Goal: Book appointment/travel/reservation

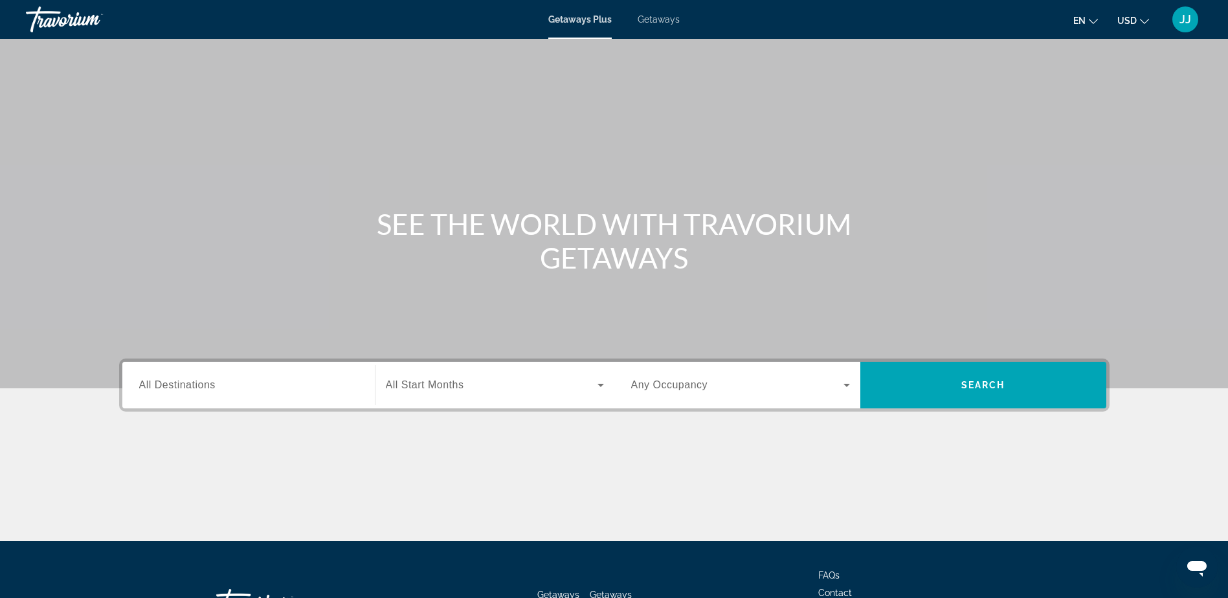
click at [582, 17] on span "Getaways Plus" at bounding box center [579, 19] width 63 height 10
click at [207, 396] on div "Search widget" at bounding box center [248, 385] width 219 height 37
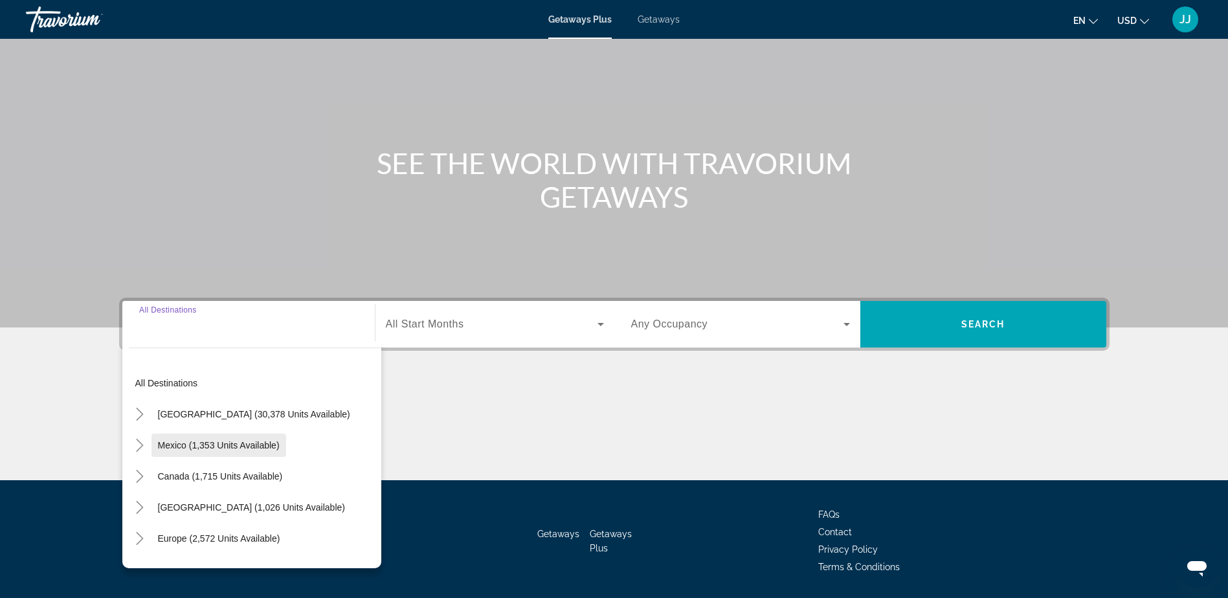
scroll to position [102, 0]
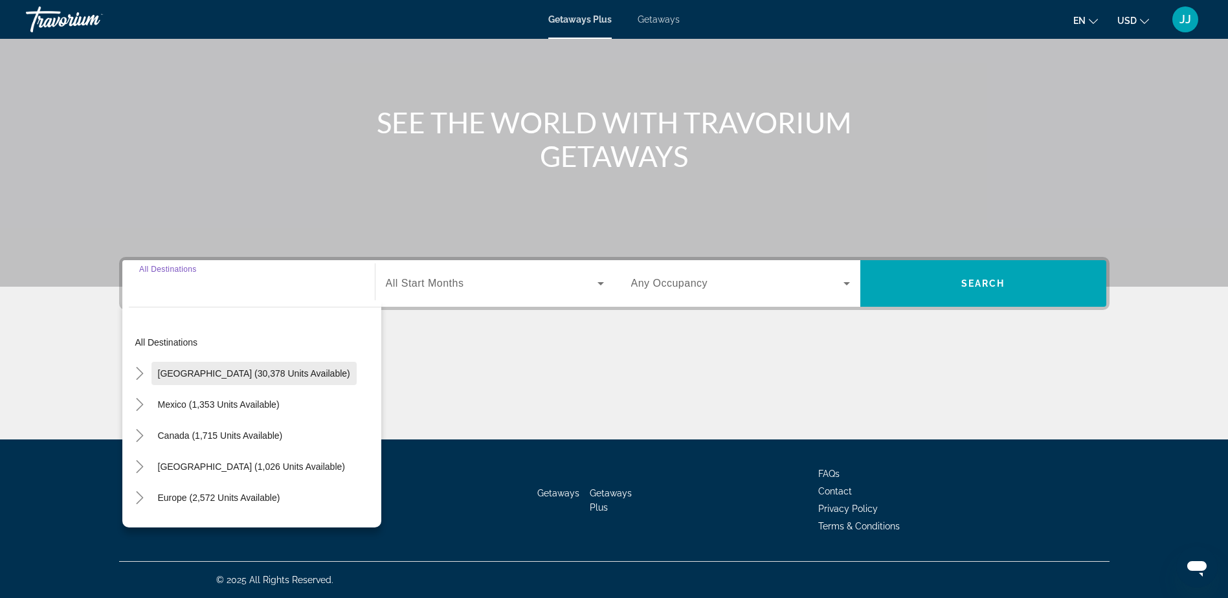
click at [198, 372] on span "[GEOGRAPHIC_DATA] (30,378 units available)" at bounding box center [254, 373] width 192 height 10
type input "**********"
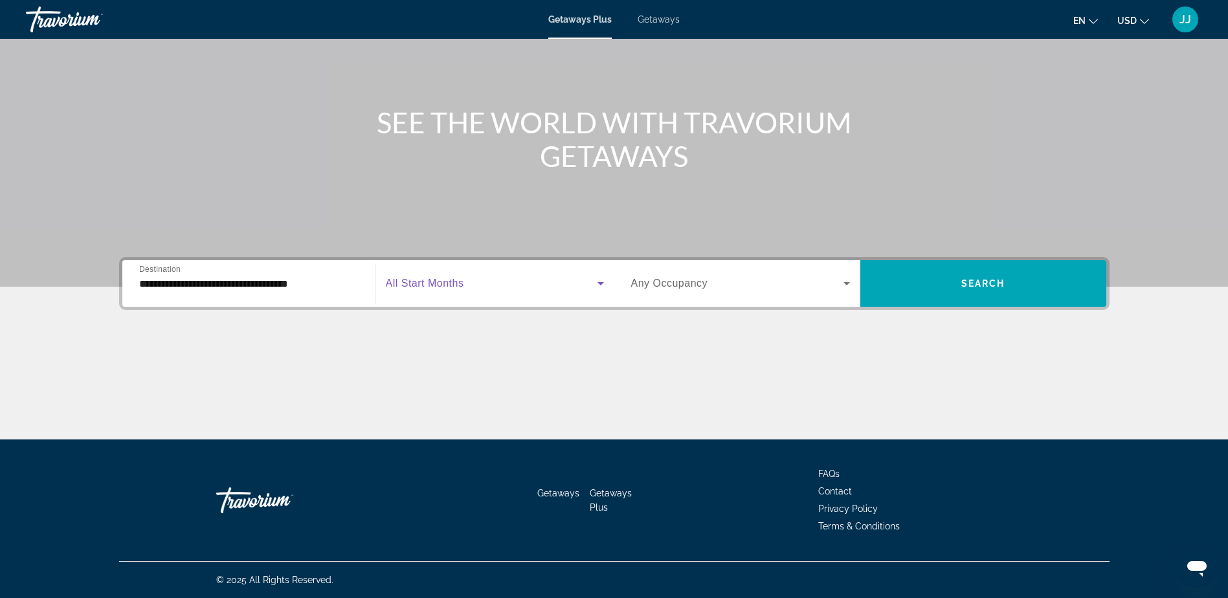
click at [597, 287] on icon "Search widget" at bounding box center [601, 284] width 16 height 16
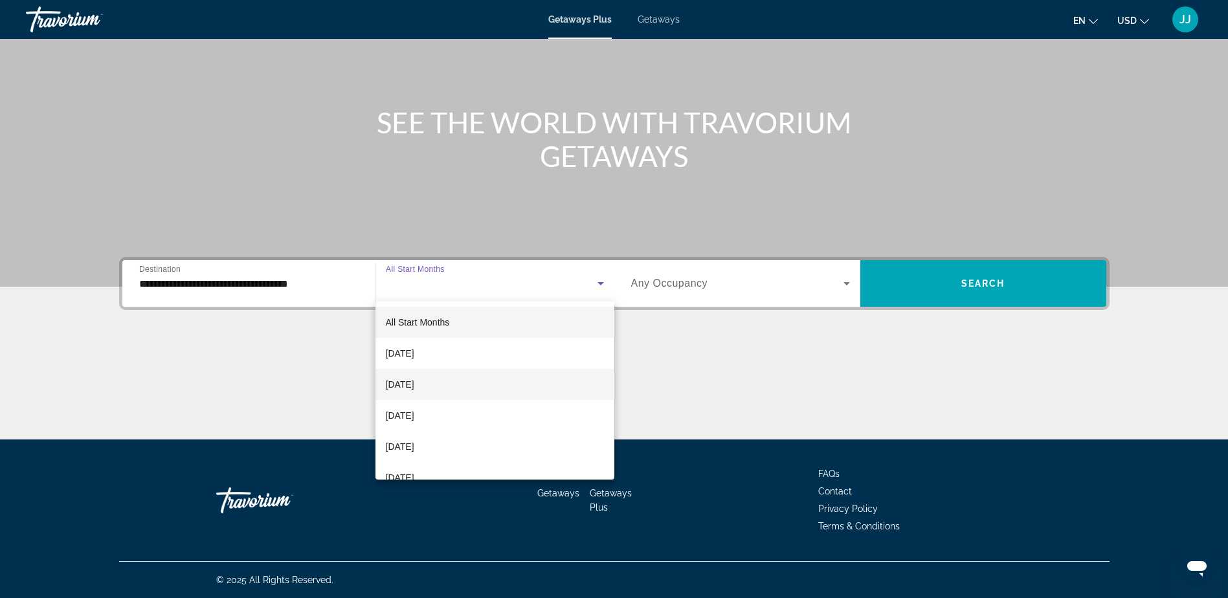
click at [414, 385] on span "[DATE]" at bounding box center [400, 385] width 28 height 16
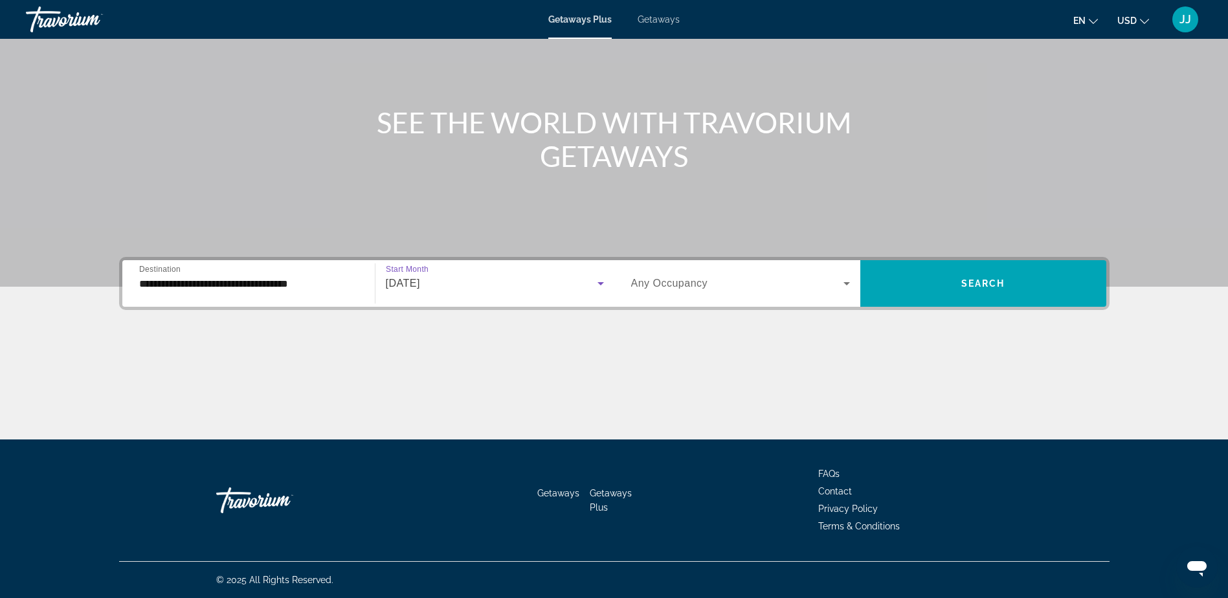
click at [852, 288] on icon "Search widget" at bounding box center [847, 284] width 16 height 16
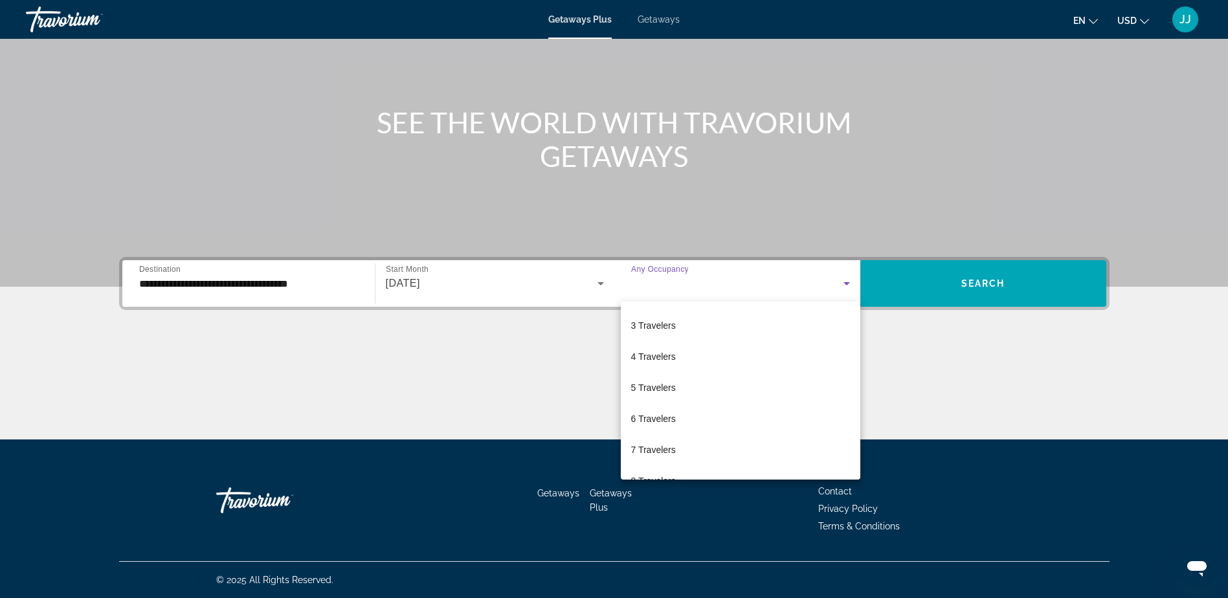
scroll to position [56, 0]
click at [662, 422] on span "6 Travelers" at bounding box center [653, 422] width 45 height 16
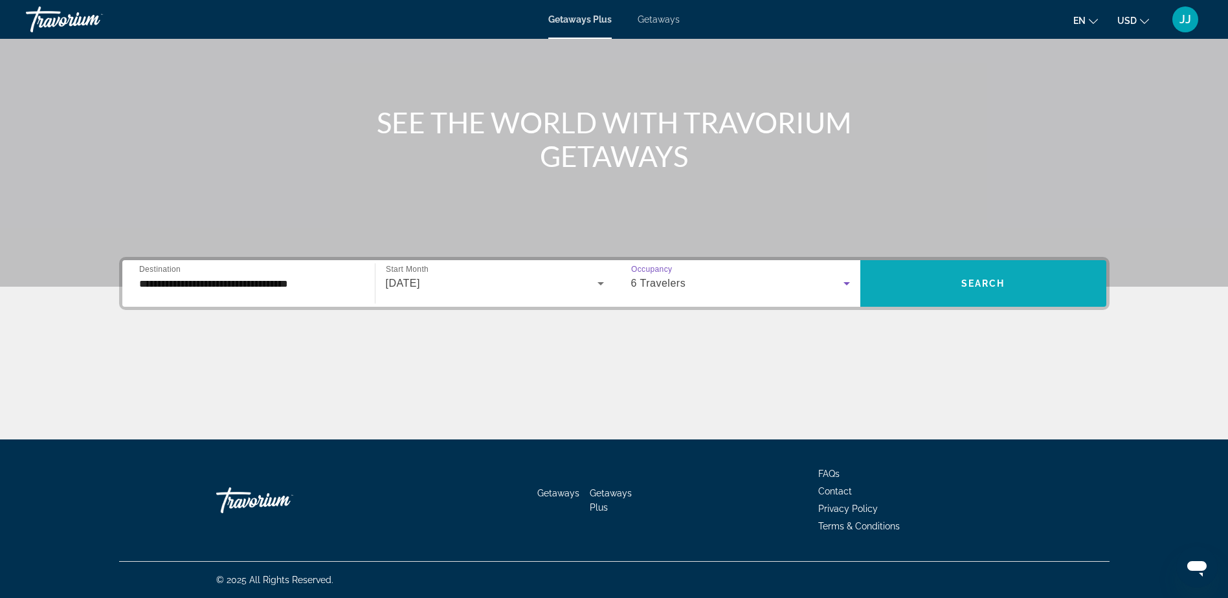
click at [1026, 300] on span "Search widget" at bounding box center [984, 283] width 246 height 47
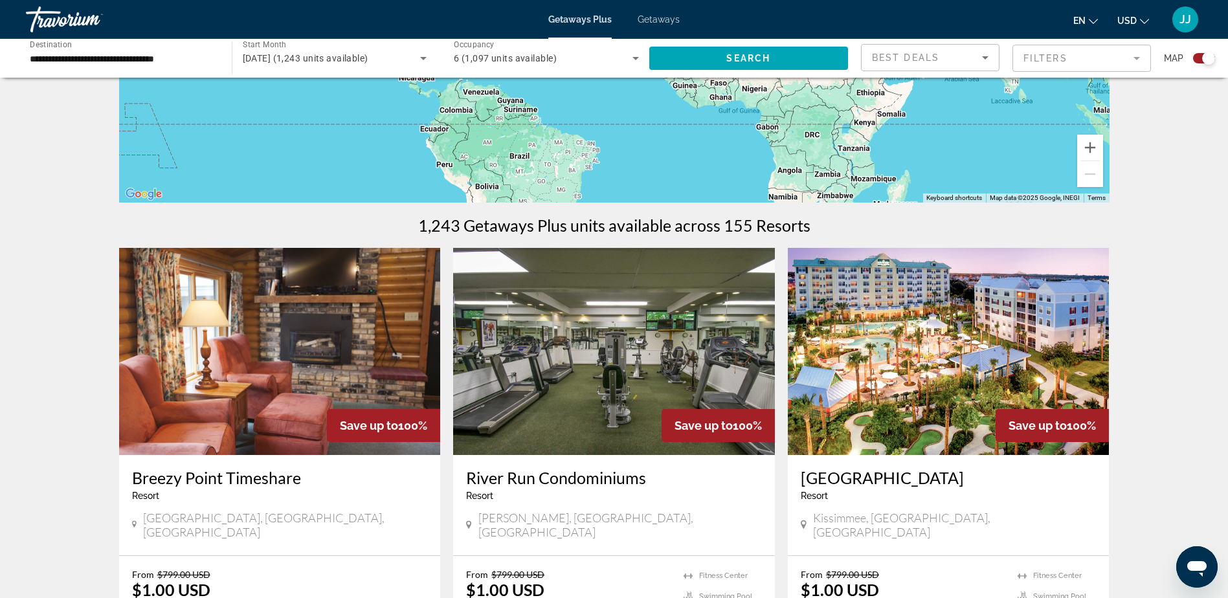
scroll to position [259, 0]
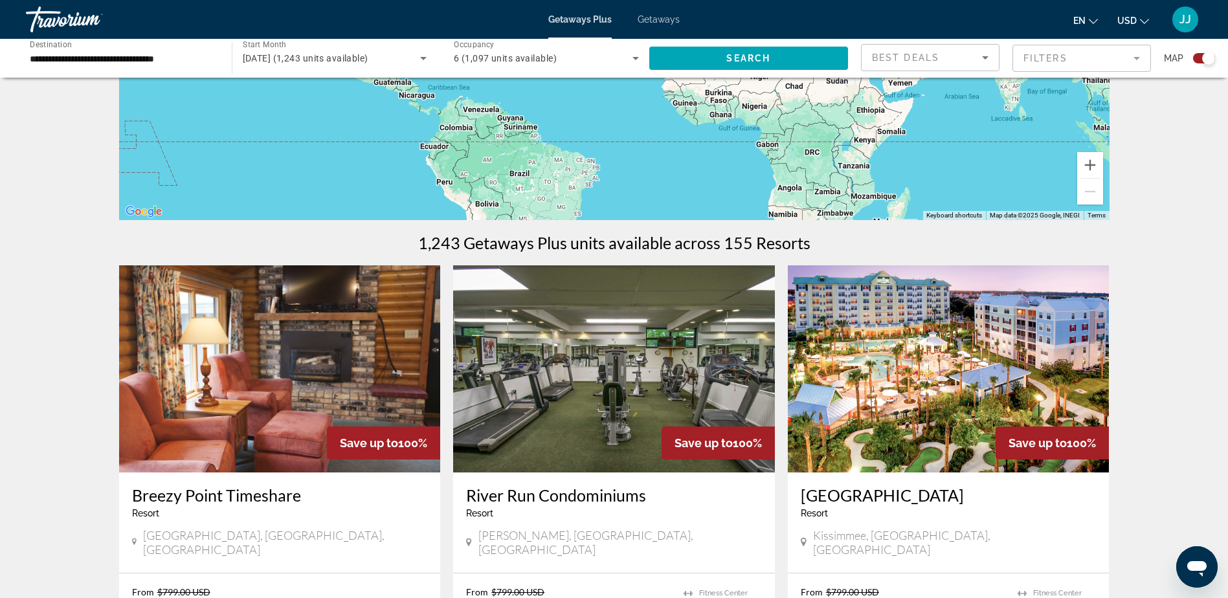
click at [1143, 56] on mat-form-field "Filters" at bounding box center [1082, 58] width 139 height 27
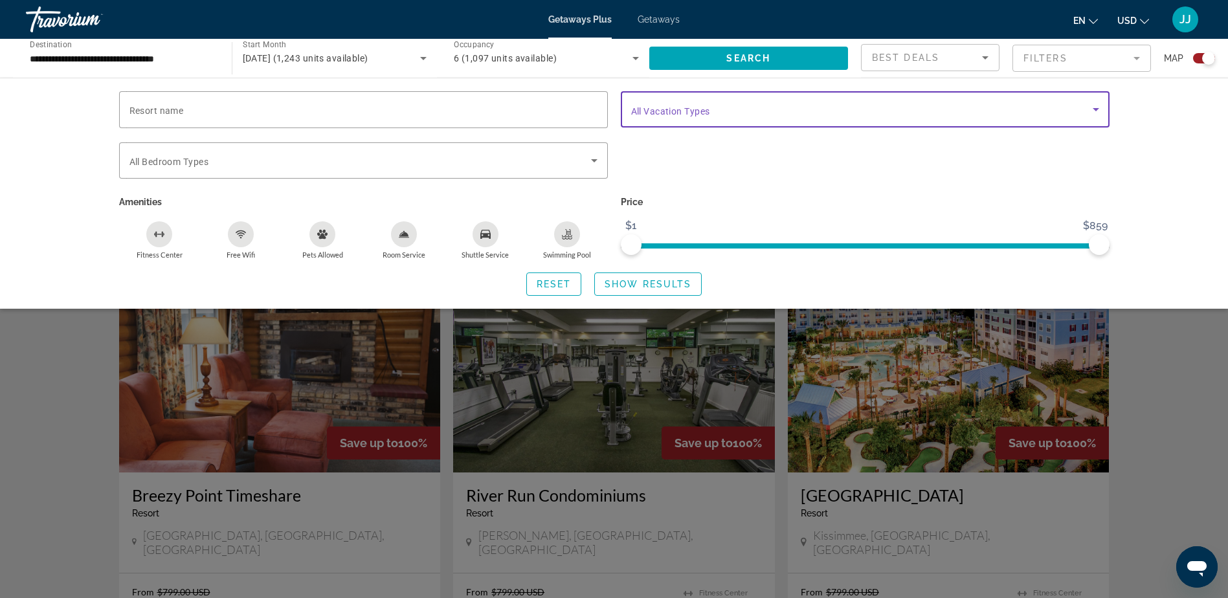
click at [1096, 110] on icon "Search widget" at bounding box center [1096, 109] width 6 height 3
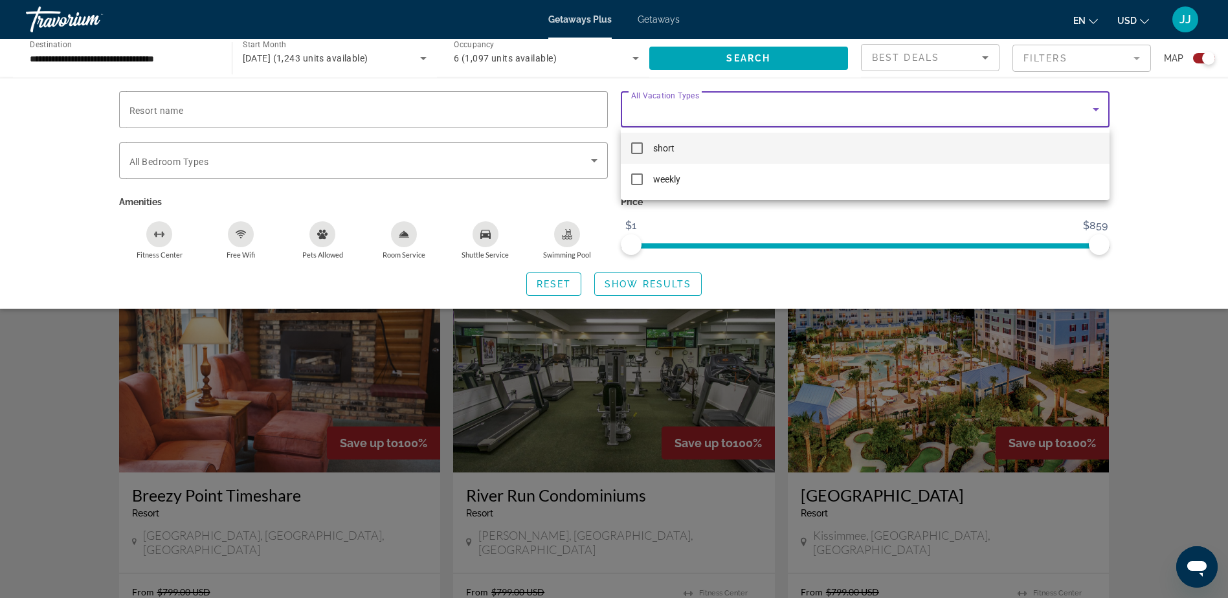
click at [1095, 115] on div at bounding box center [614, 299] width 1228 height 598
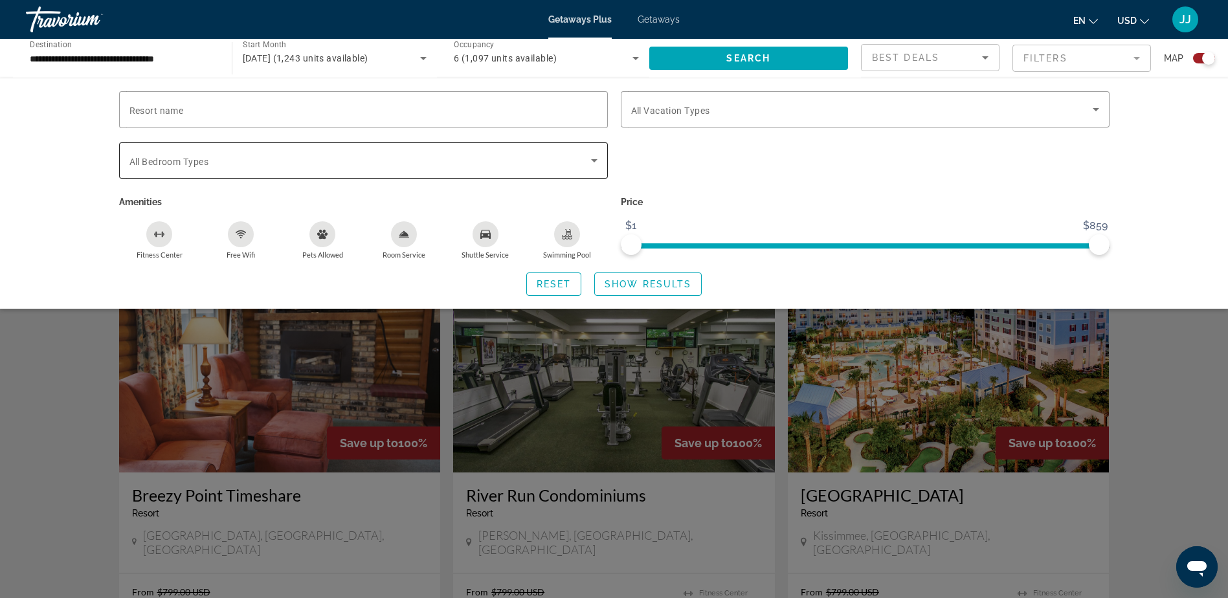
click at [601, 157] on icon "Search widget" at bounding box center [595, 161] width 16 height 16
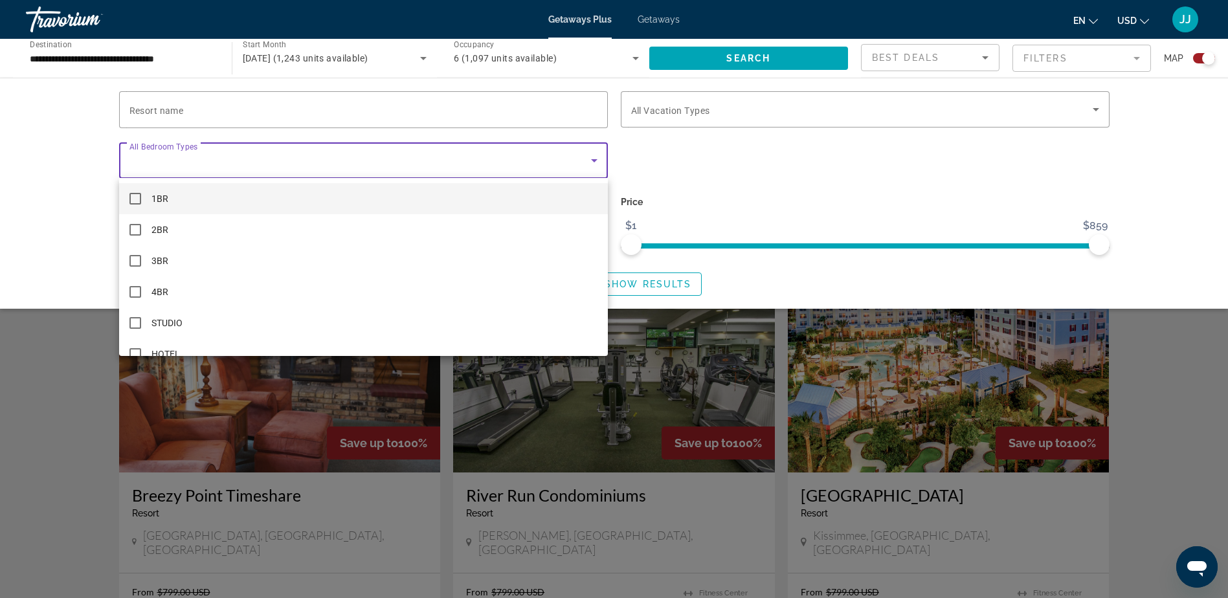
click at [601, 157] on div at bounding box center [614, 299] width 1228 height 598
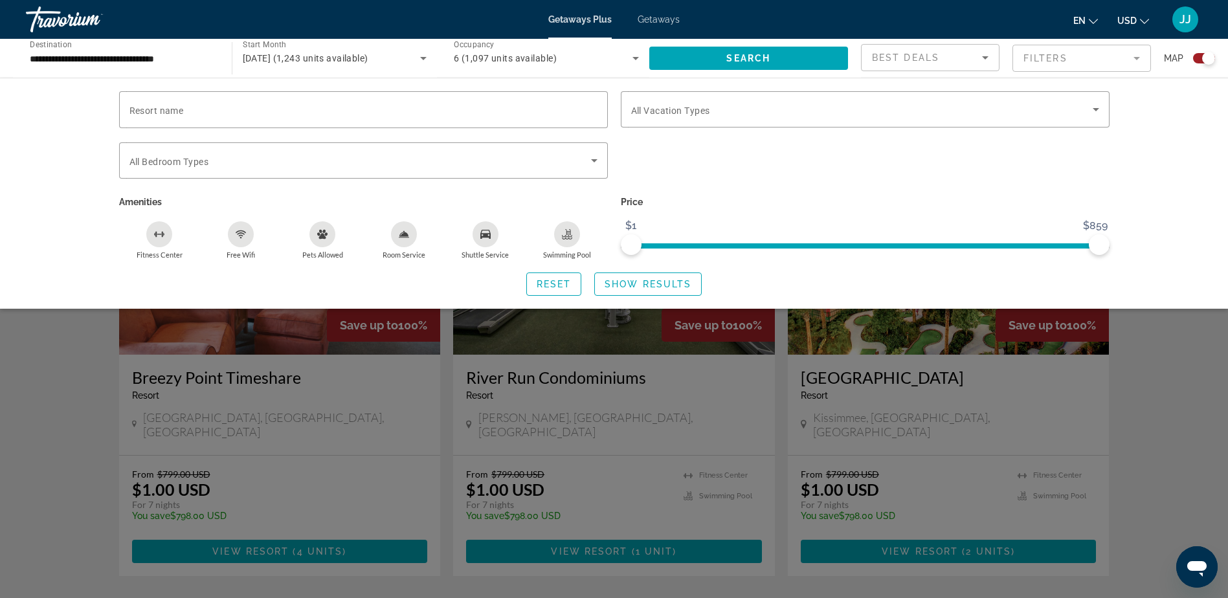
scroll to position [389, 0]
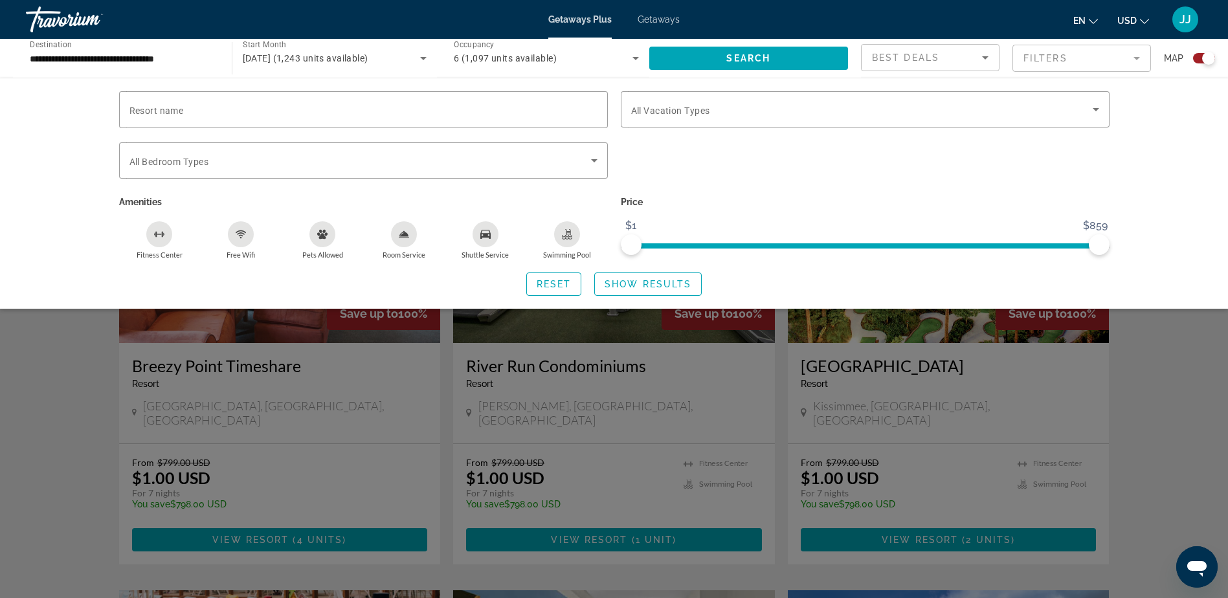
click at [1158, 357] on div "Search widget" at bounding box center [614, 396] width 1228 height 404
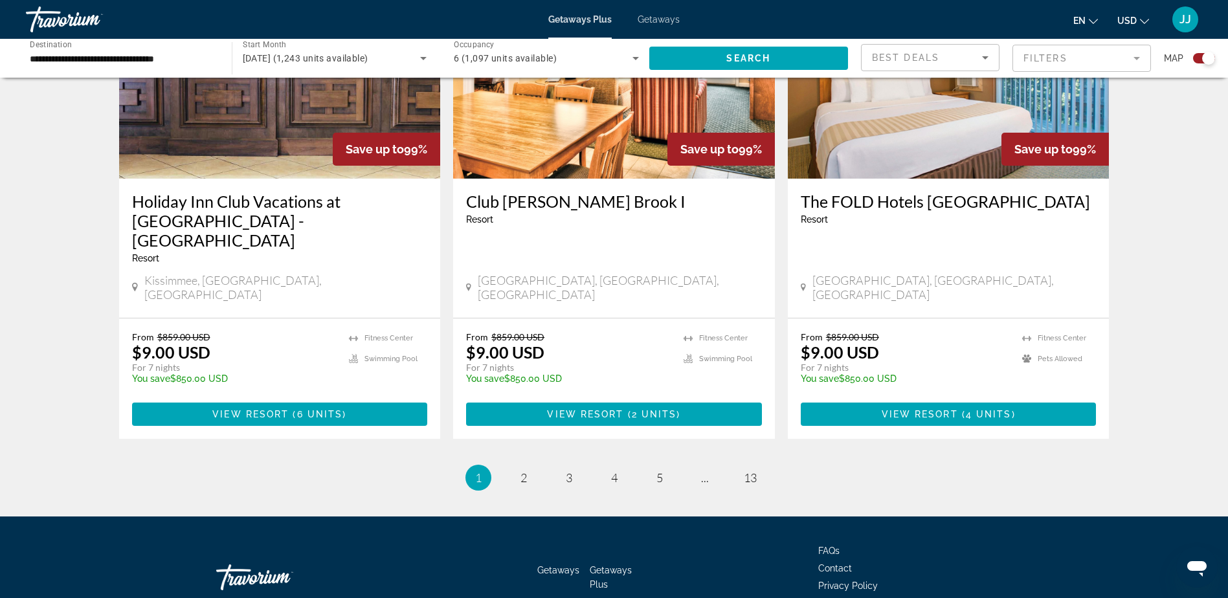
scroll to position [1917, 0]
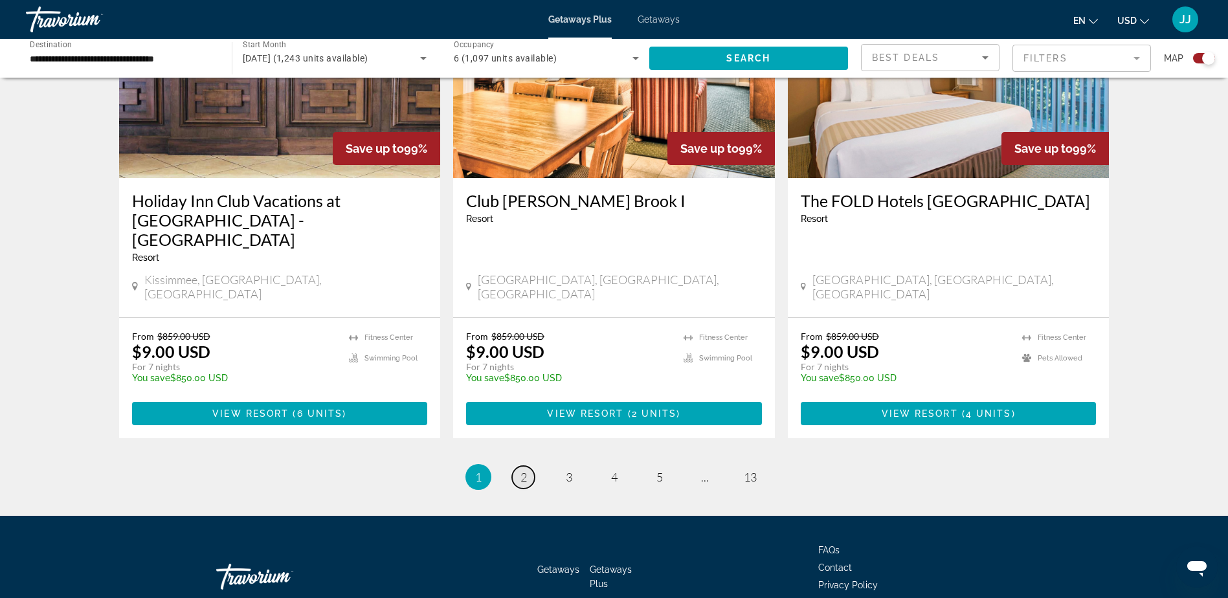
click at [526, 470] on span "2" at bounding box center [524, 477] width 6 height 14
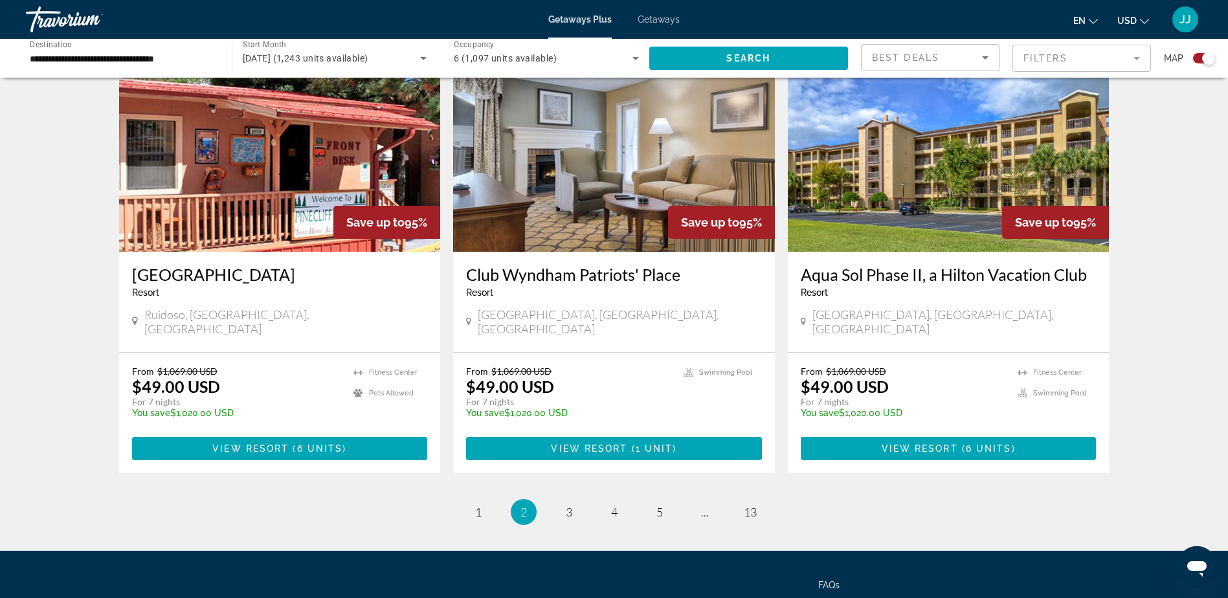
scroll to position [1917, 0]
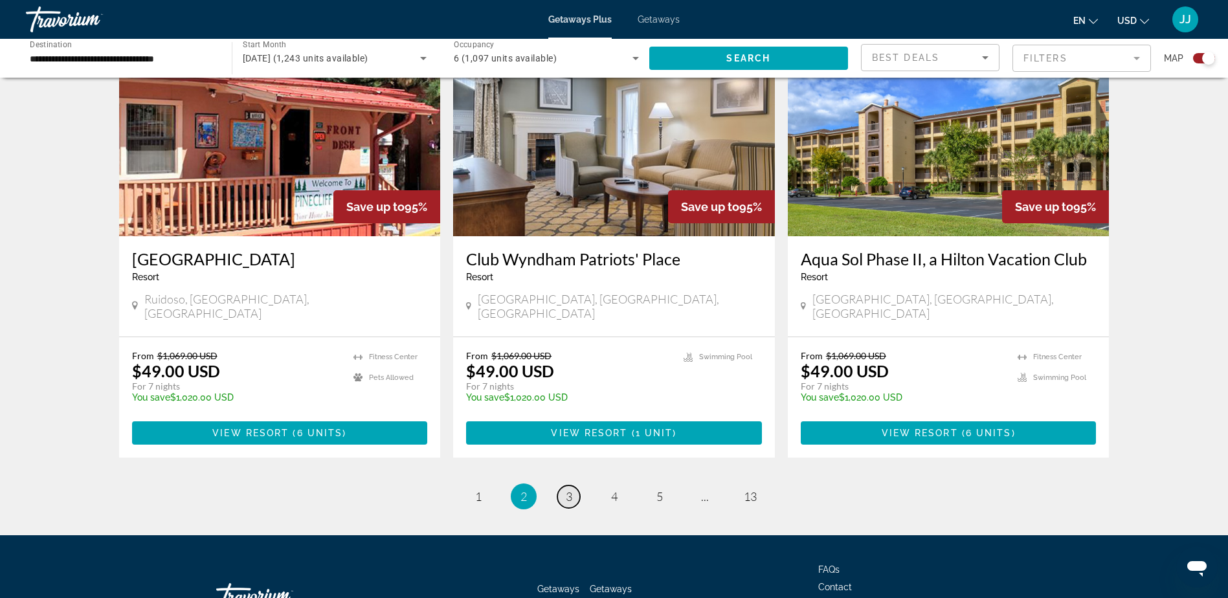
click at [572, 490] on span "3" at bounding box center [569, 497] width 6 height 14
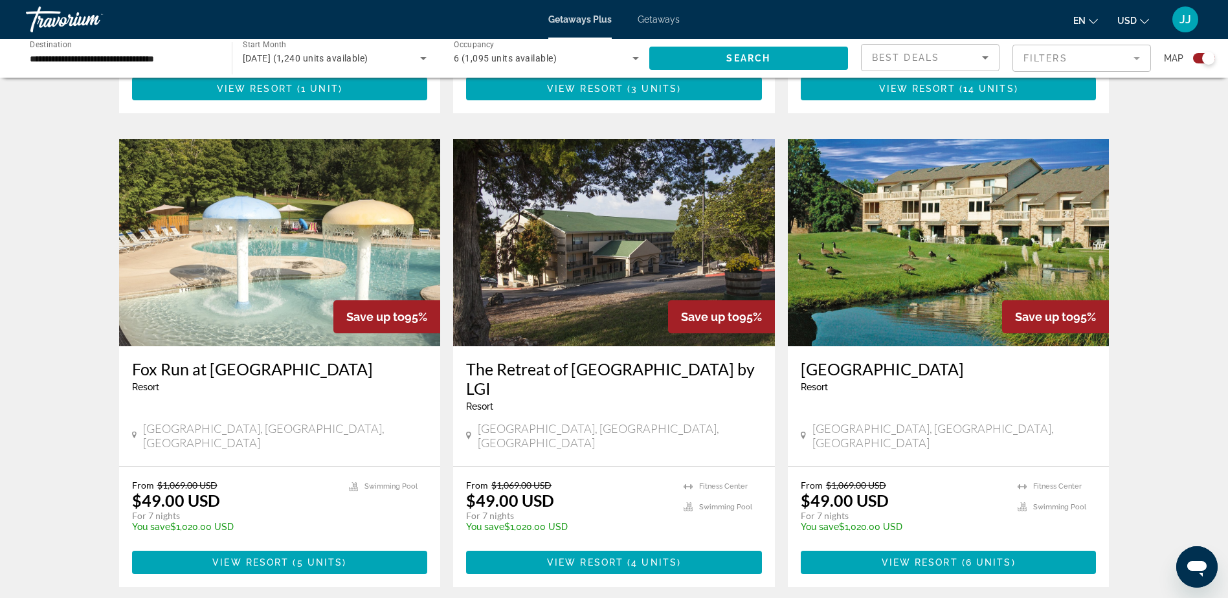
scroll to position [1813, 0]
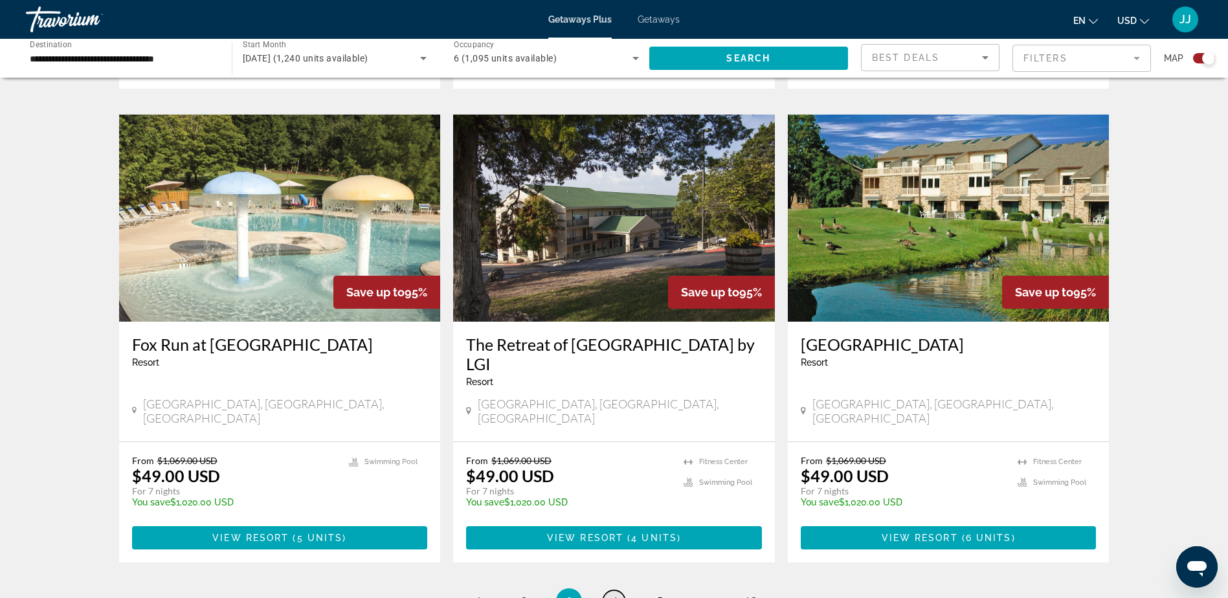
click at [617, 594] on span "4" at bounding box center [614, 601] width 6 height 14
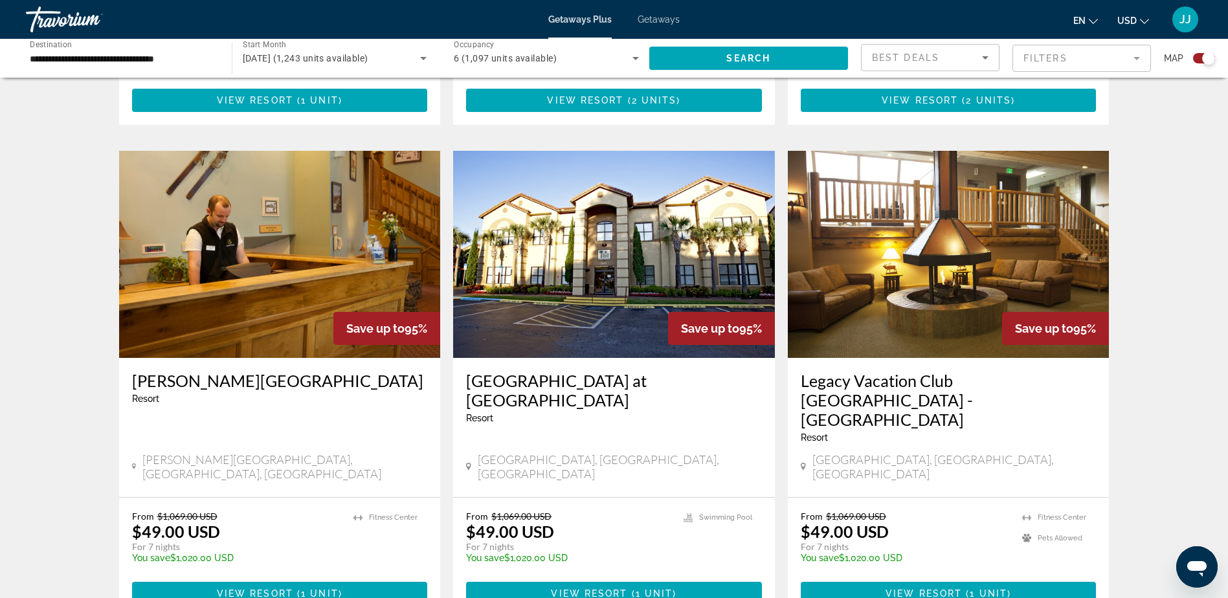
scroll to position [1813, 0]
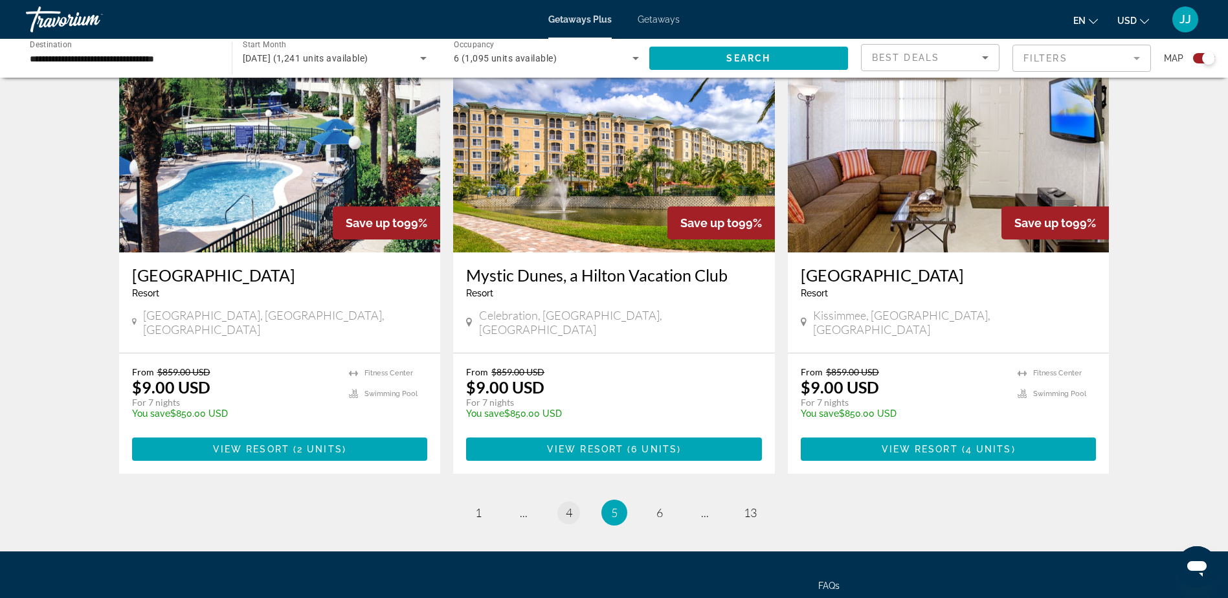
scroll to position [1917, 0]
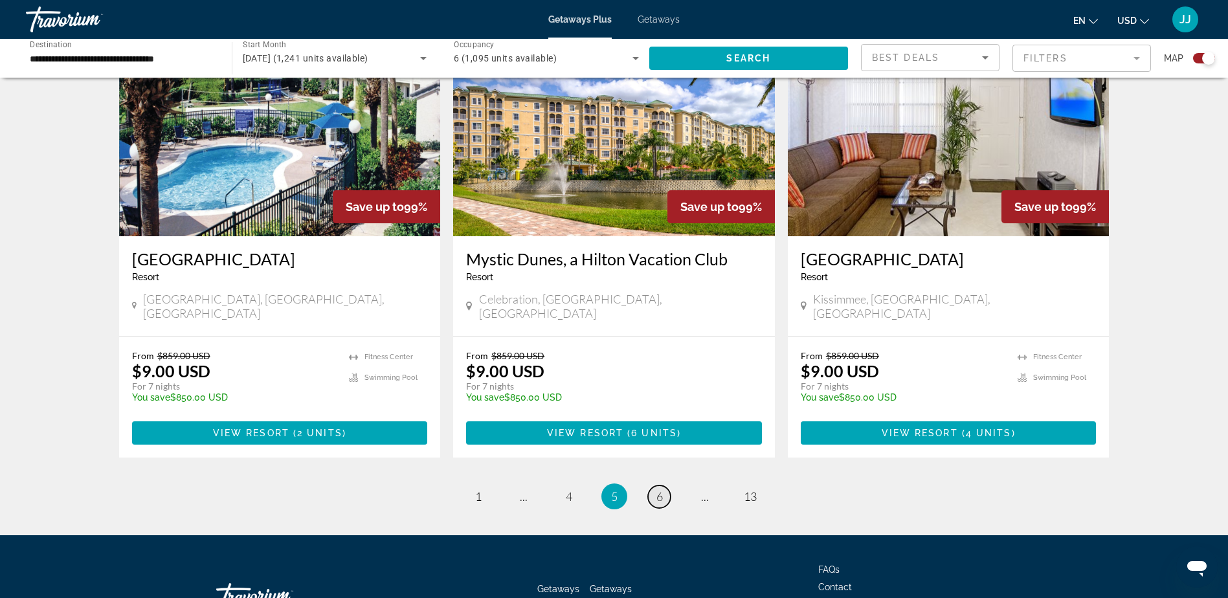
click at [661, 490] on span "6" at bounding box center [660, 497] width 6 height 14
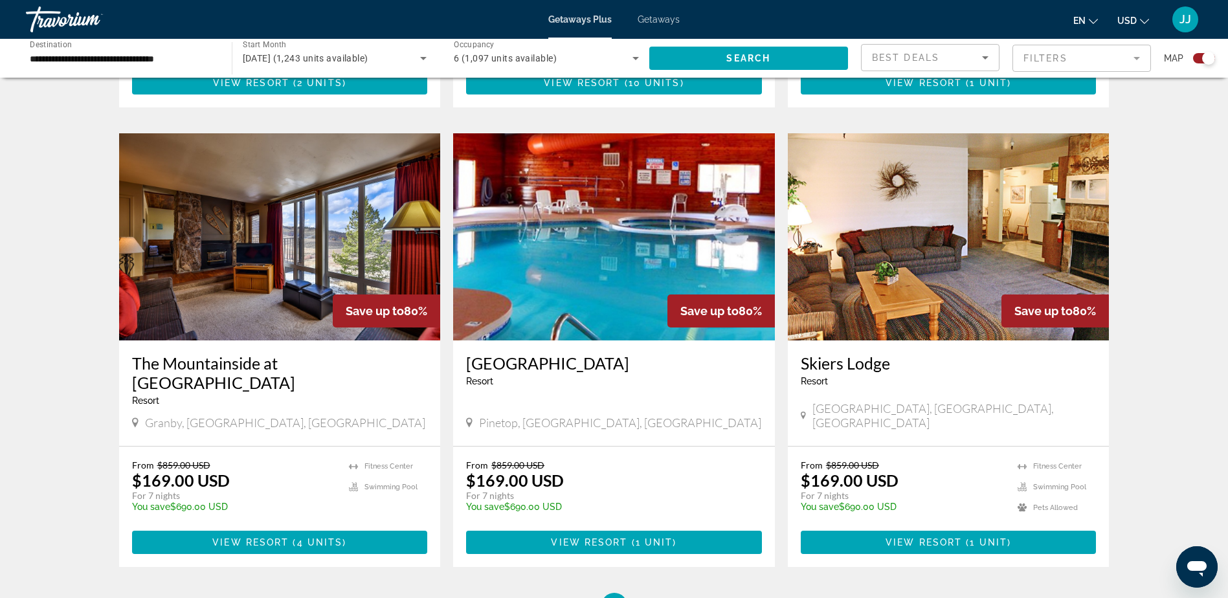
scroll to position [1917, 0]
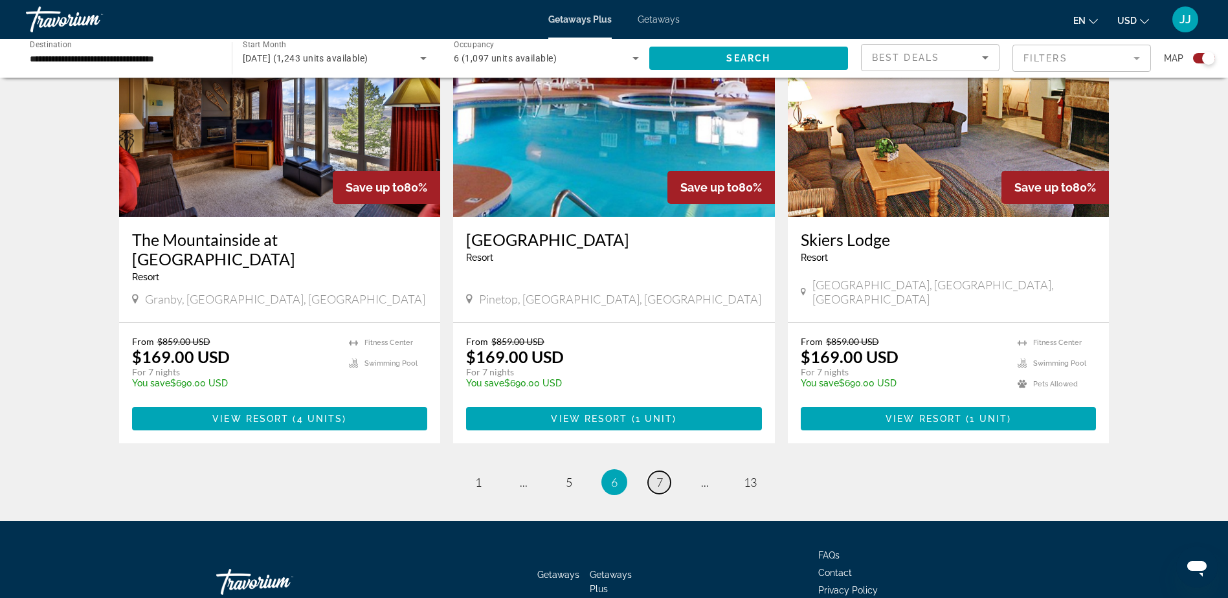
click at [660, 475] on span "7" at bounding box center [660, 482] width 6 height 14
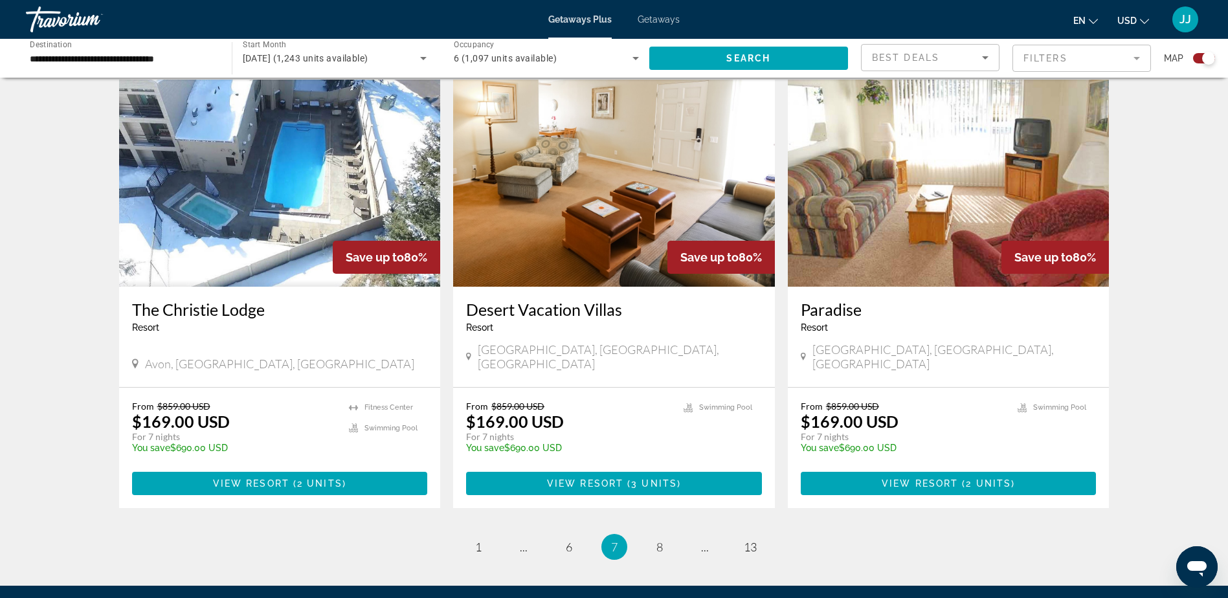
scroll to position [1898, 0]
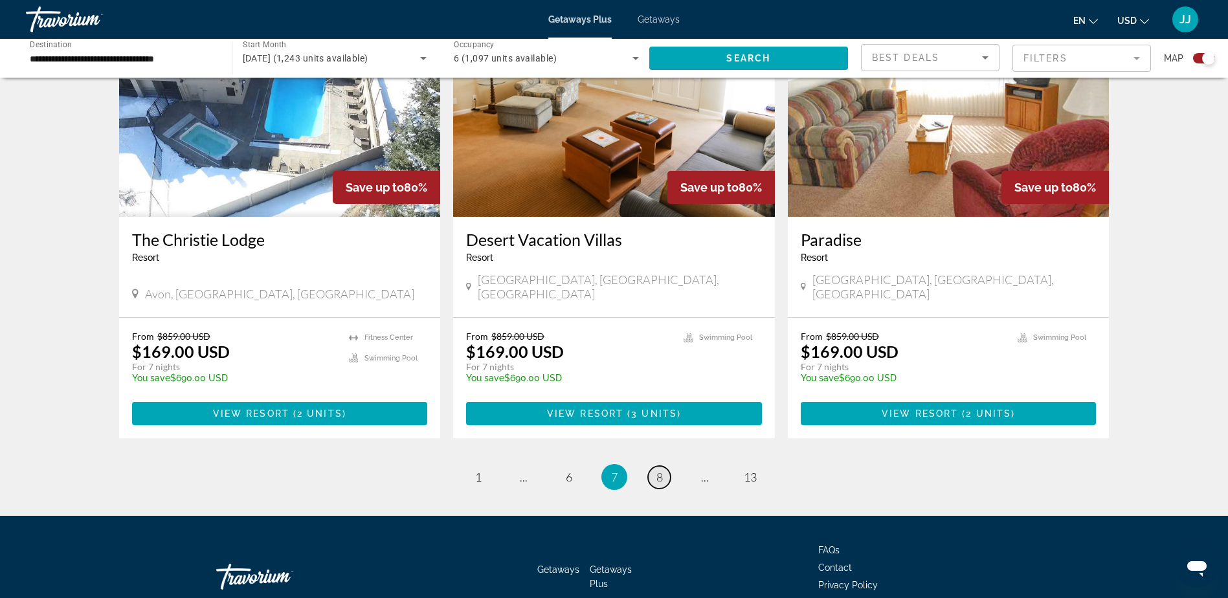
click at [662, 470] on span "8" at bounding box center [660, 477] width 6 height 14
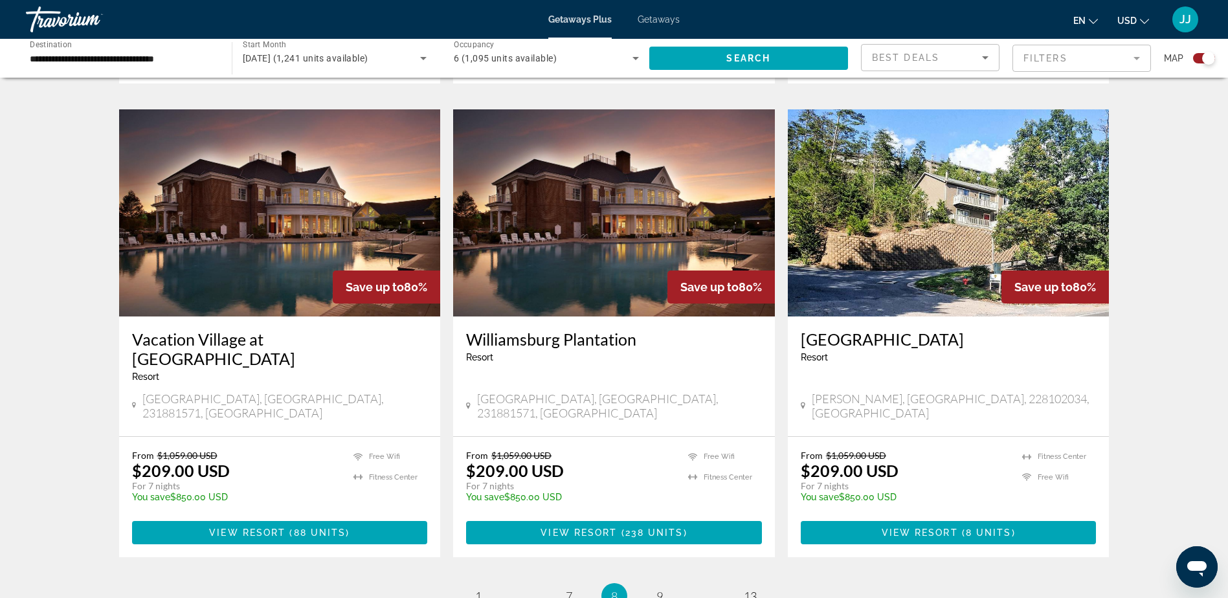
scroll to position [1937, 0]
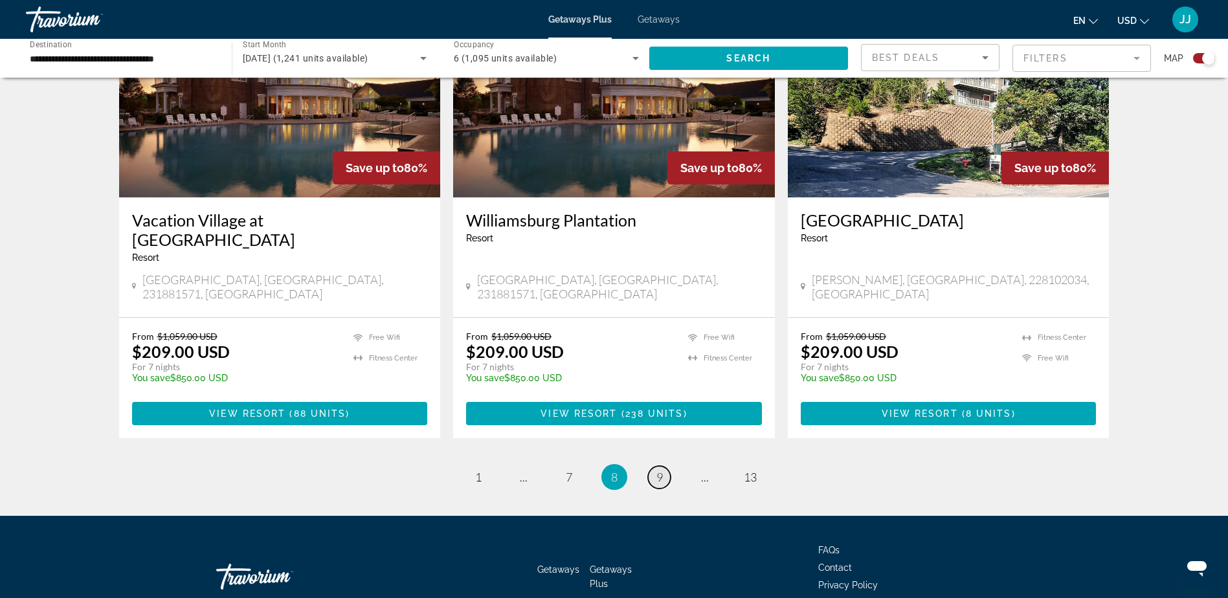
click at [664, 466] on link "page 9" at bounding box center [659, 477] width 23 height 23
